Goal: Navigation & Orientation: Find specific page/section

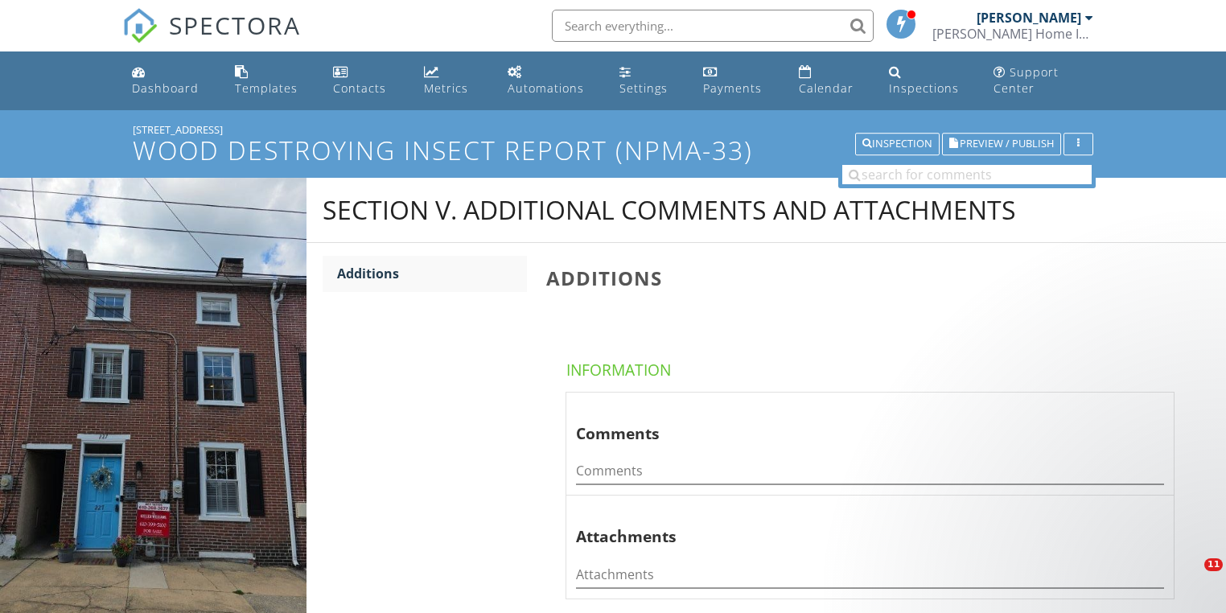
scroll to position [7, 0]
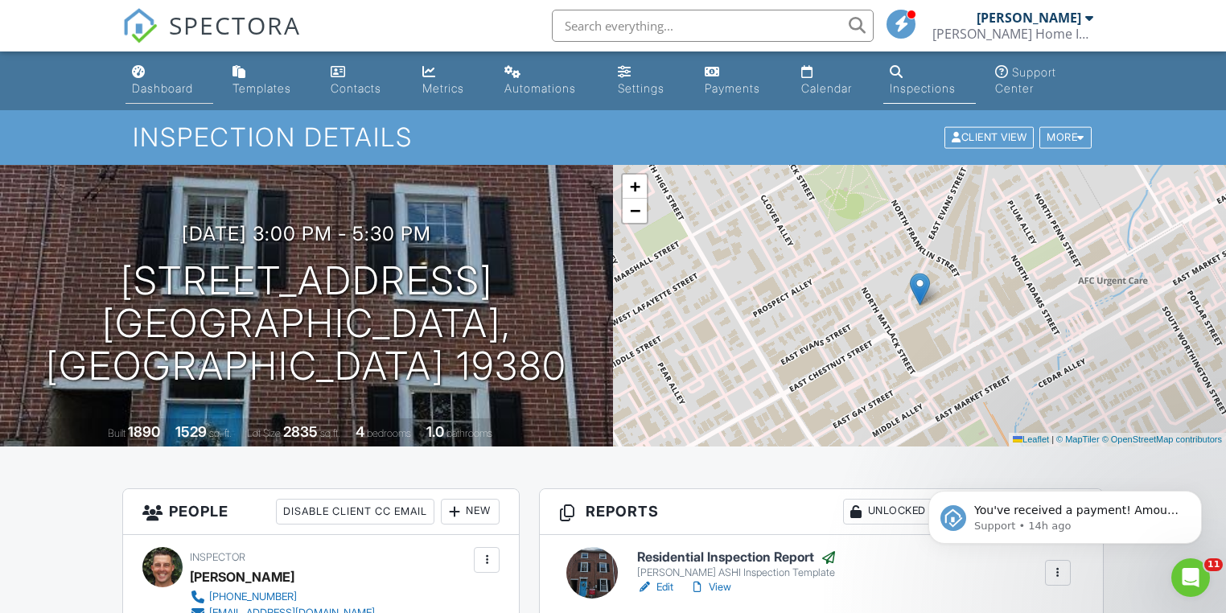
click at [174, 85] on div "Dashboard" at bounding box center [162, 88] width 61 height 14
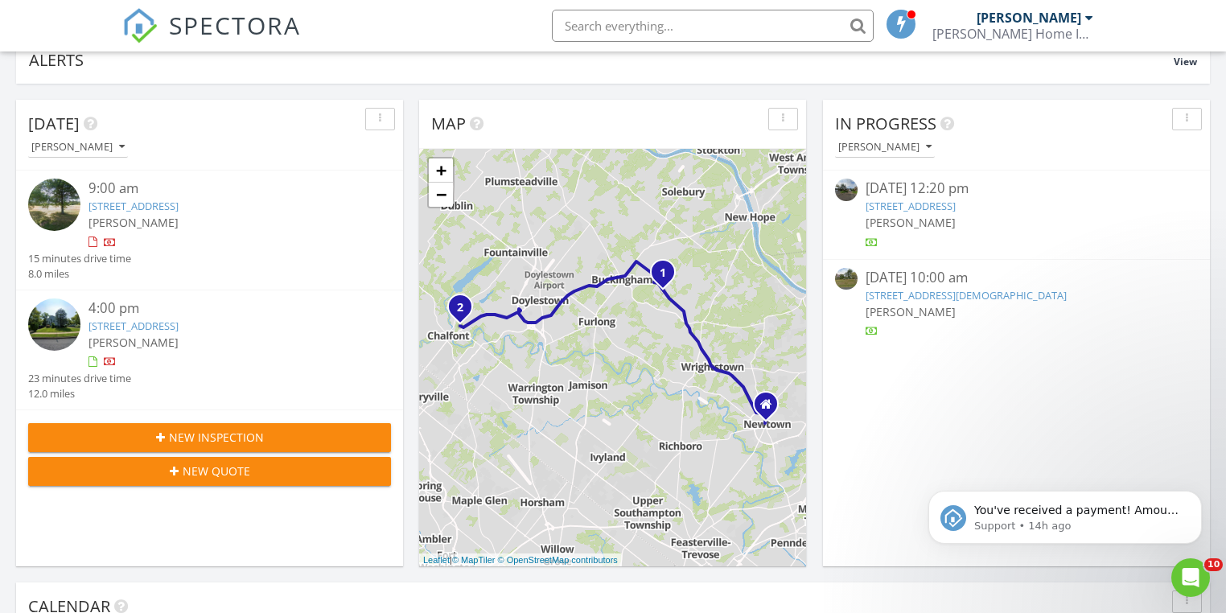
scroll to position [129, 0]
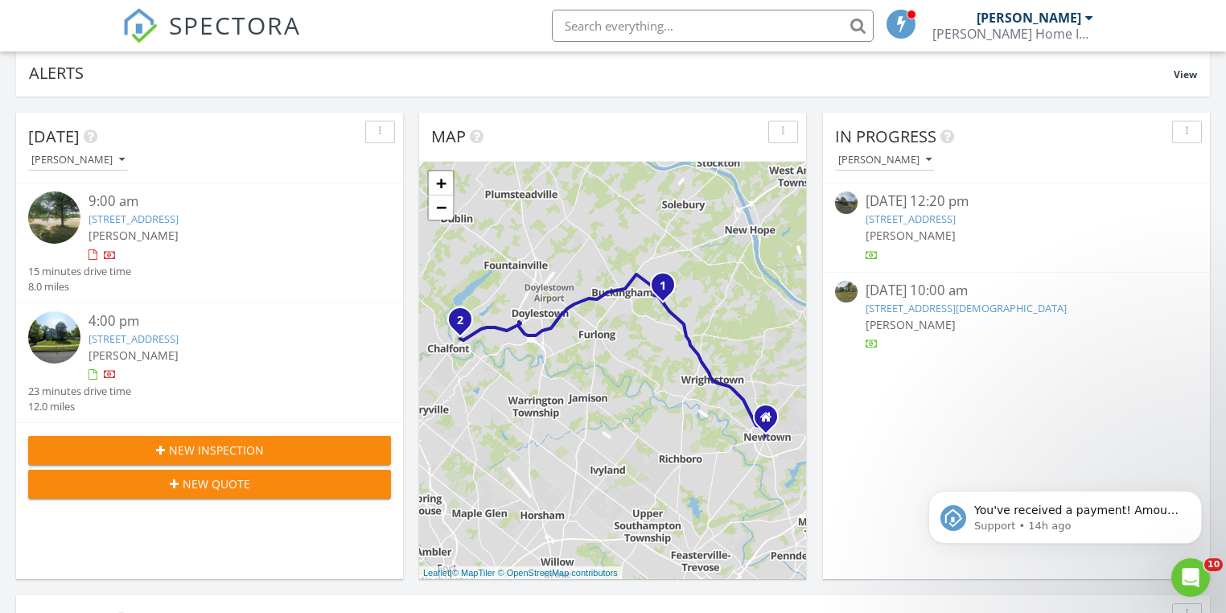
click at [161, 216] on link "1610 Holicong Rd, New Hope, PA 18938" at bounding box center [134, 219] width 90 height 14
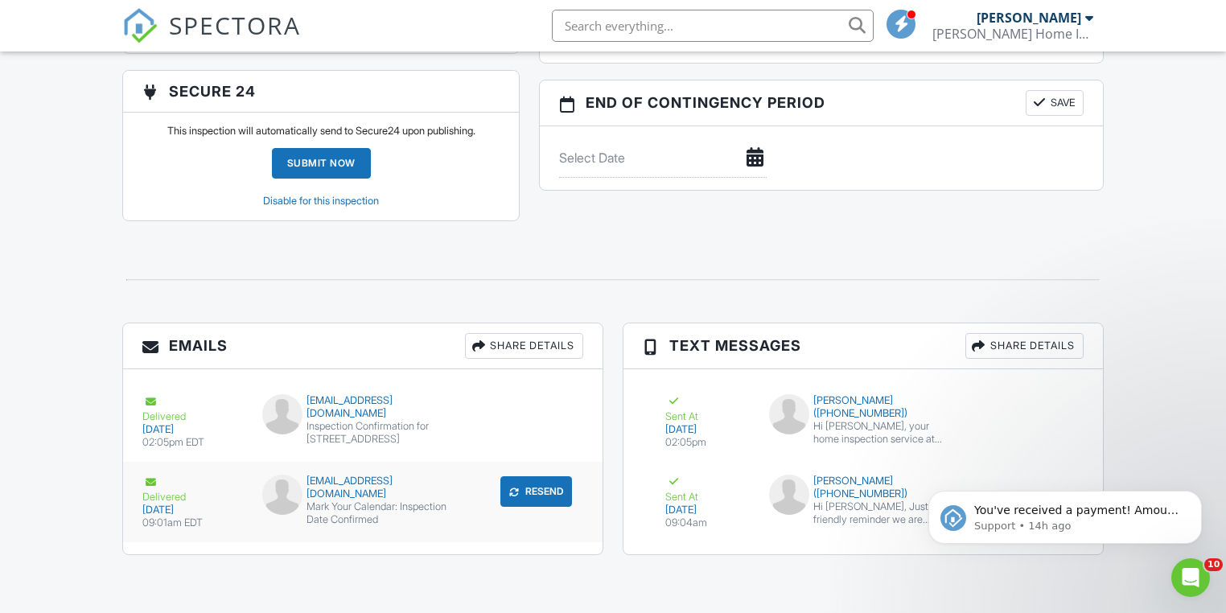
click at [528, 493] on button "Resend" at bounding box center [536, 491] width 72 height 31
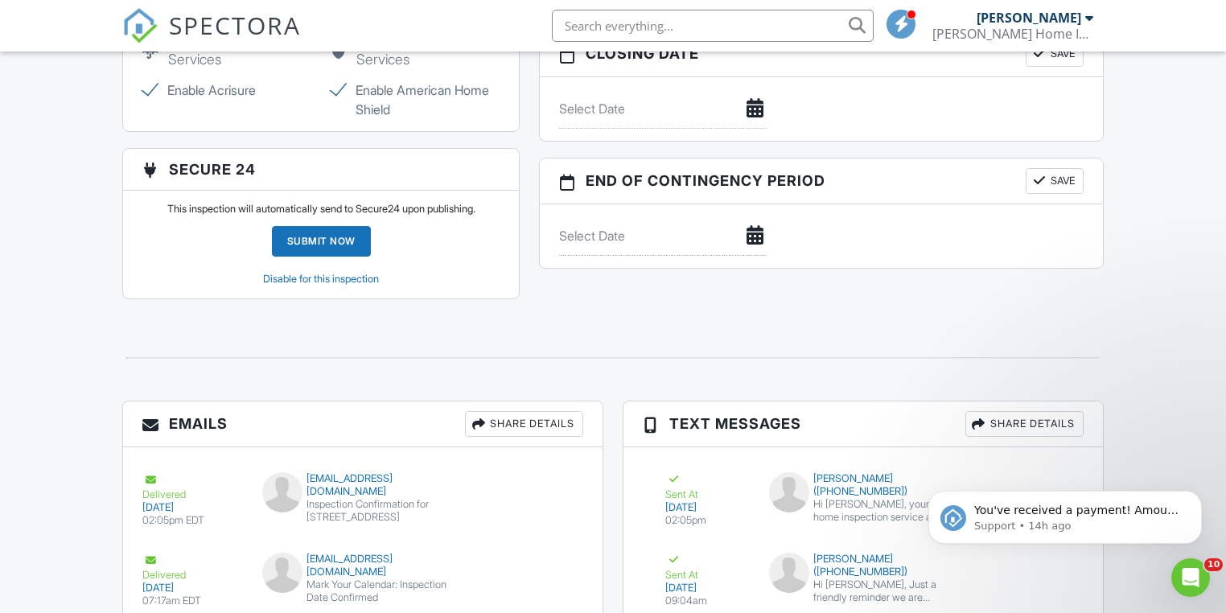
scroll to position [1629, 0]
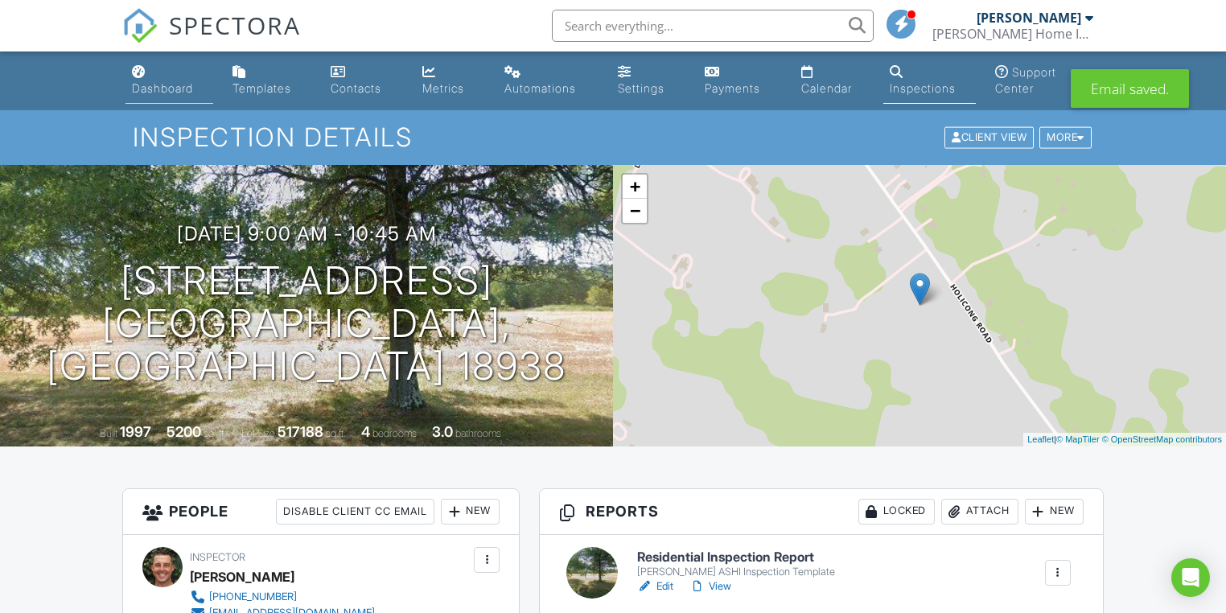
click at [165, 84] on div "Dashboard" at bounding box center [162, 88] width 61 height 14
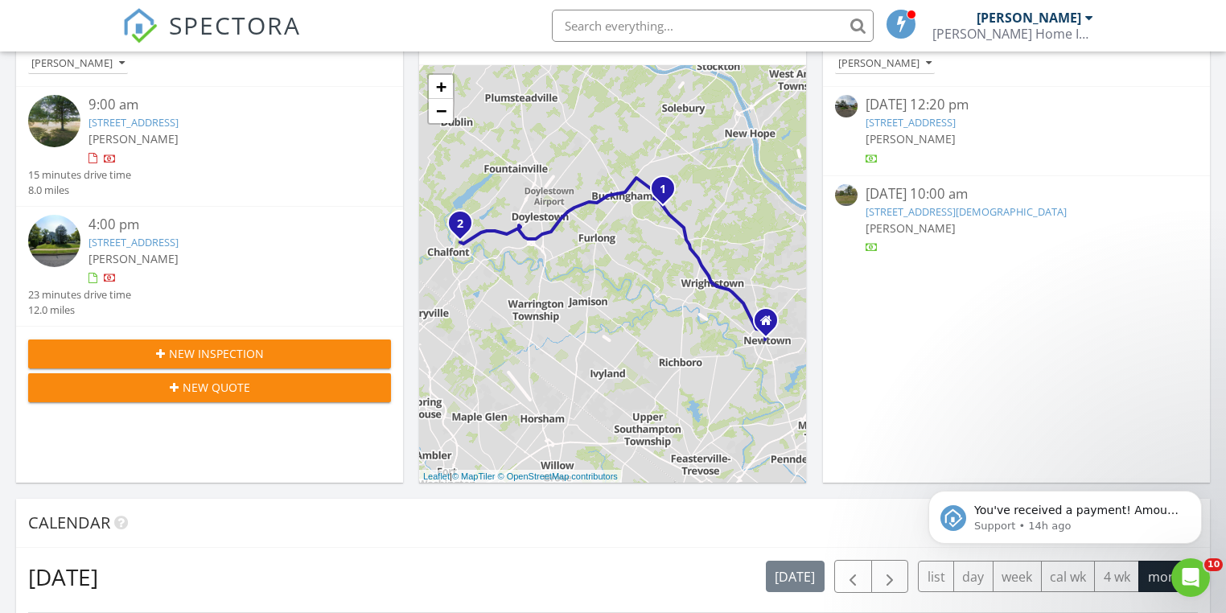
scroll to position [129, 0]
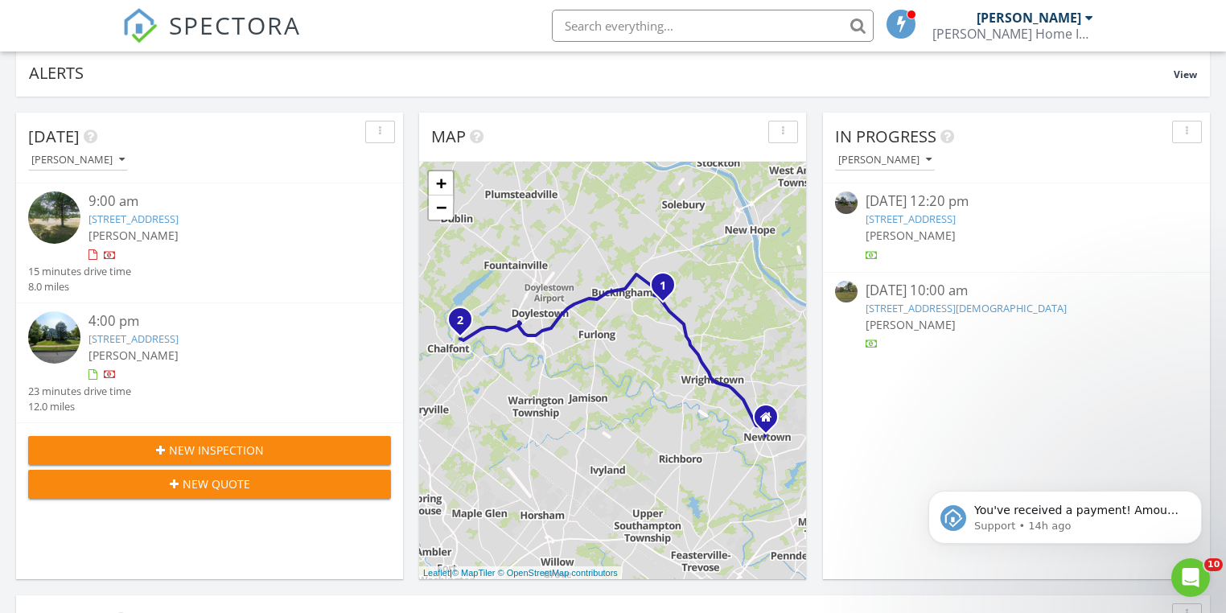
click at [964, 312] on link "40 Brick Church Rd, PIPERSVILLE, PA 18947" at bounding box center [966, 308] width 201 height 14
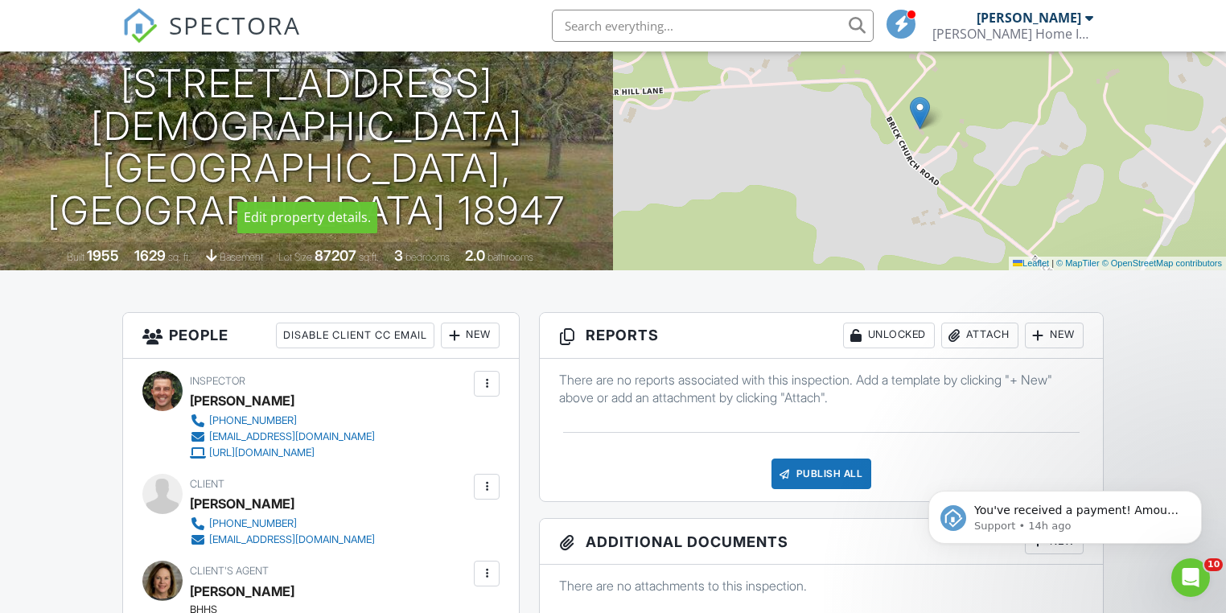
scroll to position [386, 0]
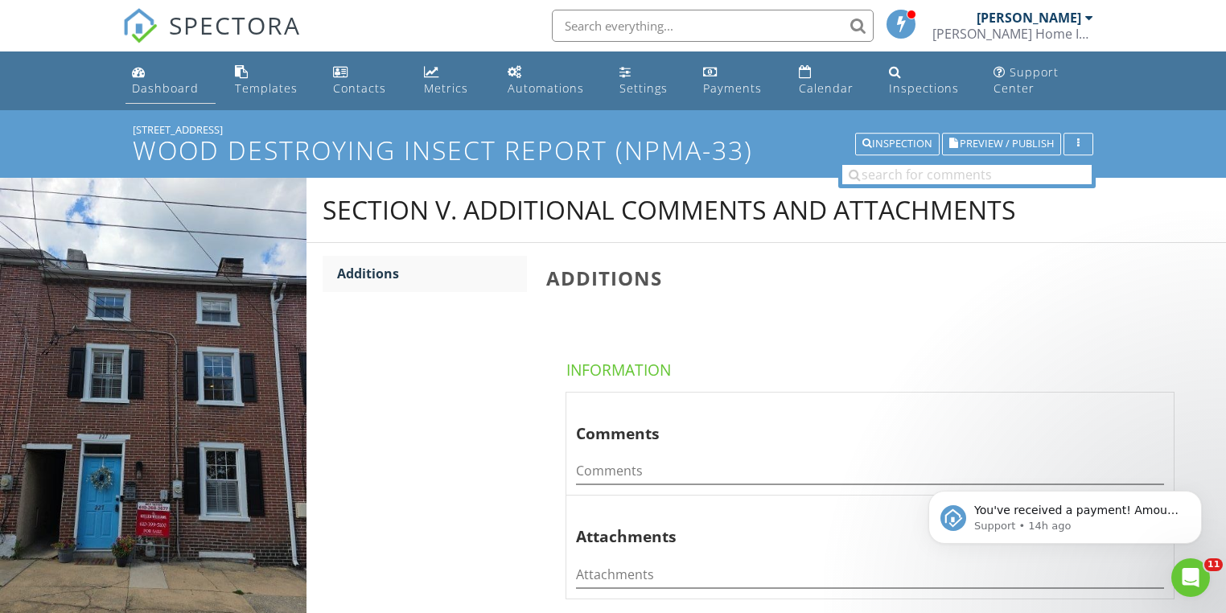
click at [179, 92] on div "Dashboard" at bounding box center [165, 87] width 67 height 15
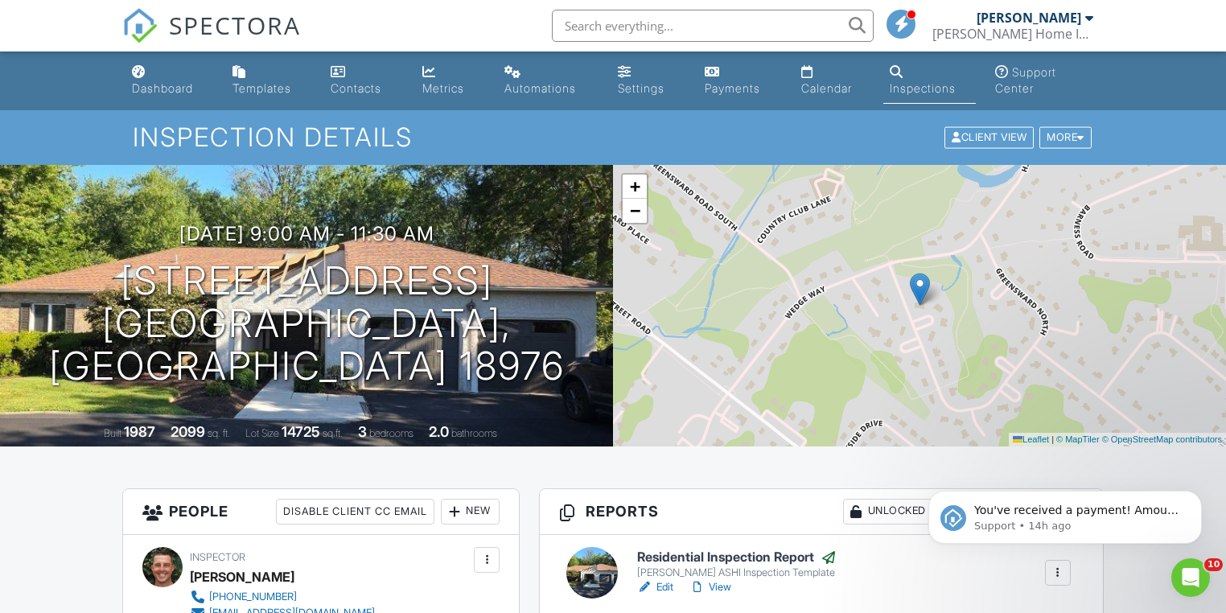
click at [442, 89] on div "Metrics" at bounding box center [443, 88] width 42 height 14
